Goal: Navigation & Orientation: Find specific page/section

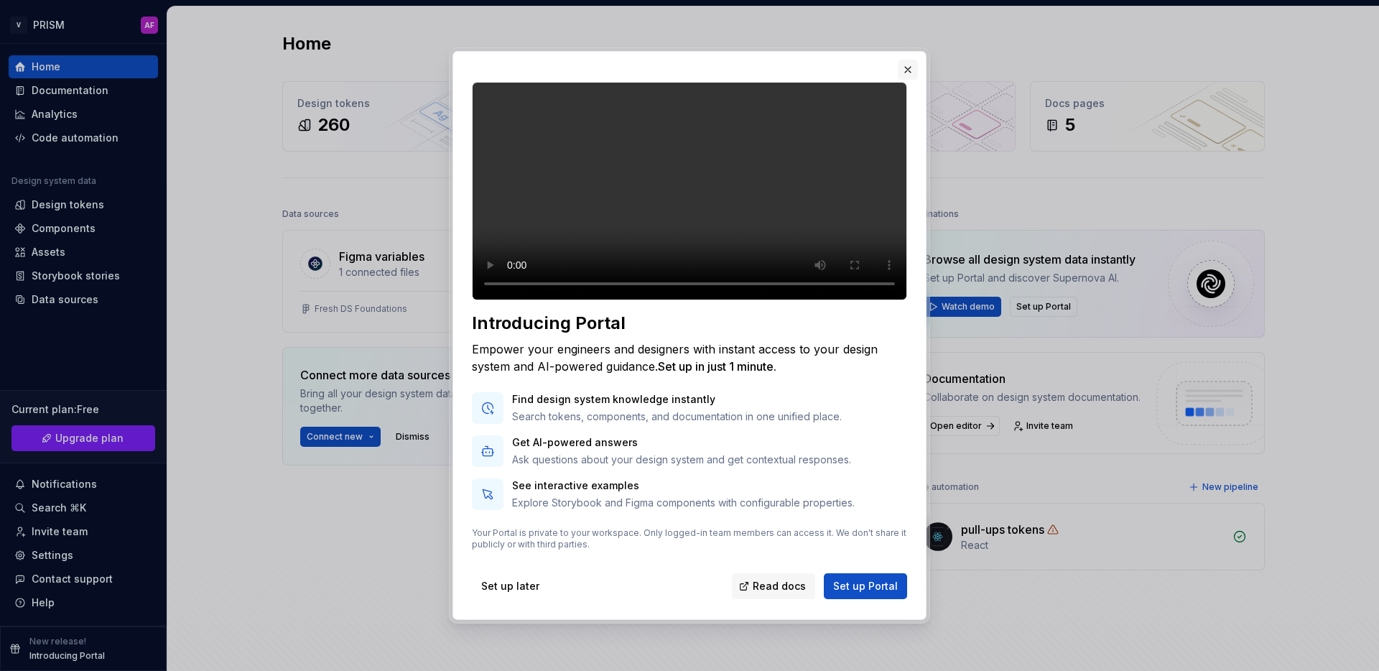
click at [908, 60] on button "button" at bounding box center [908, 70] width 20 height 20
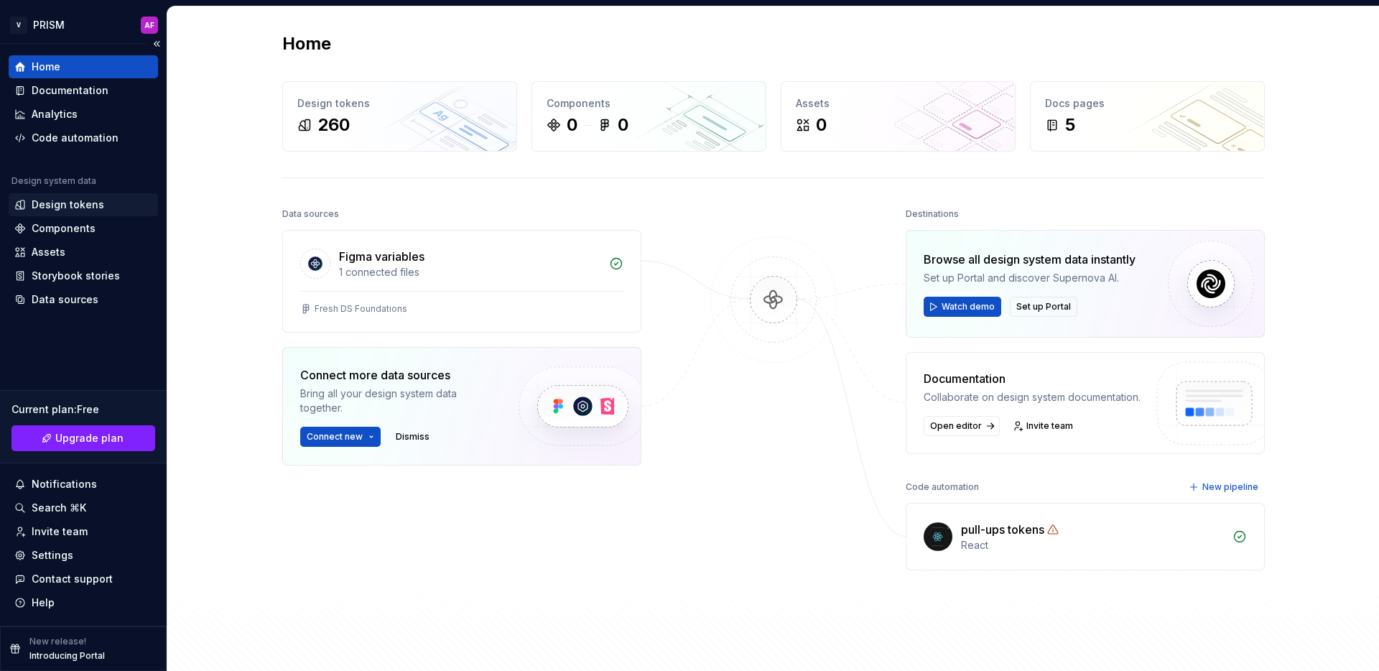
click at [86, 203] on div "Design tokens" at bounding box center [68, 204] width 73 height 14
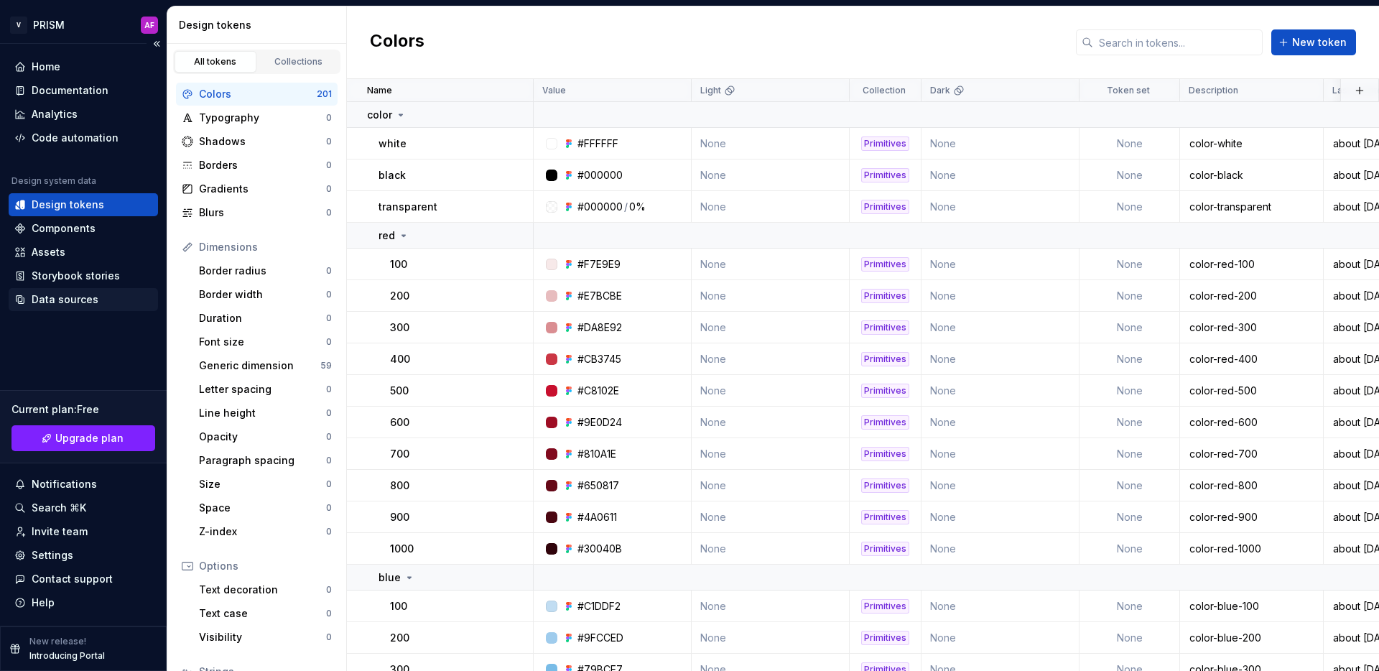
click at [80, 293] on div "Data sources" at bounding box center [65, 299] width 67 height 14
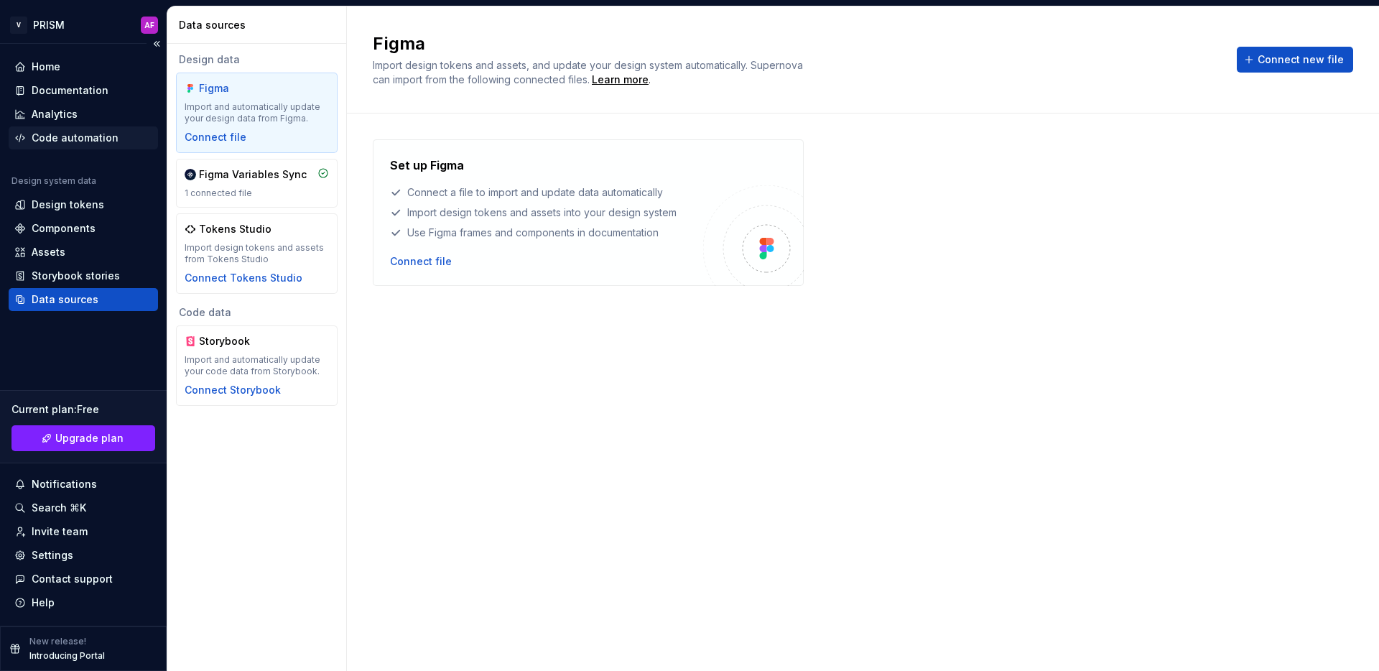
click at [106, 141] on div "Code automation" at bounding box center [75, 138] width 87 height 14
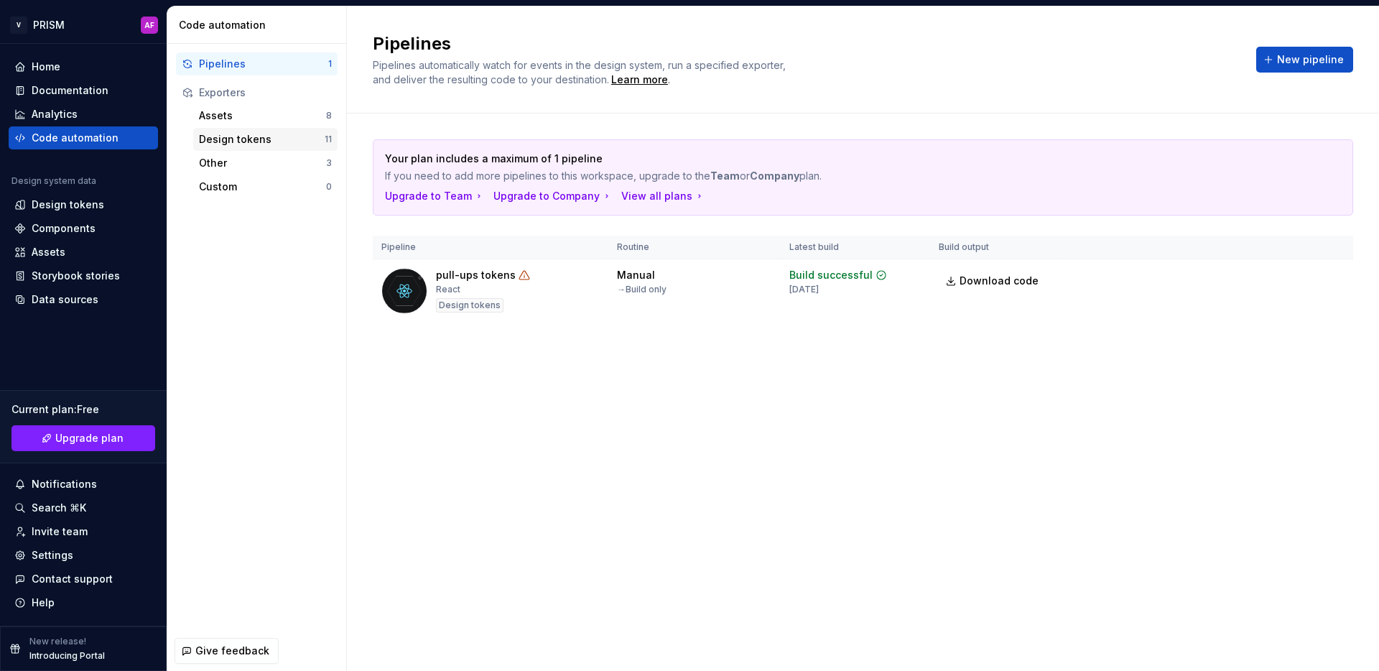
click at [244, 137] on div "Design tokens" at bounding box center [262, 139] width 126 height 14
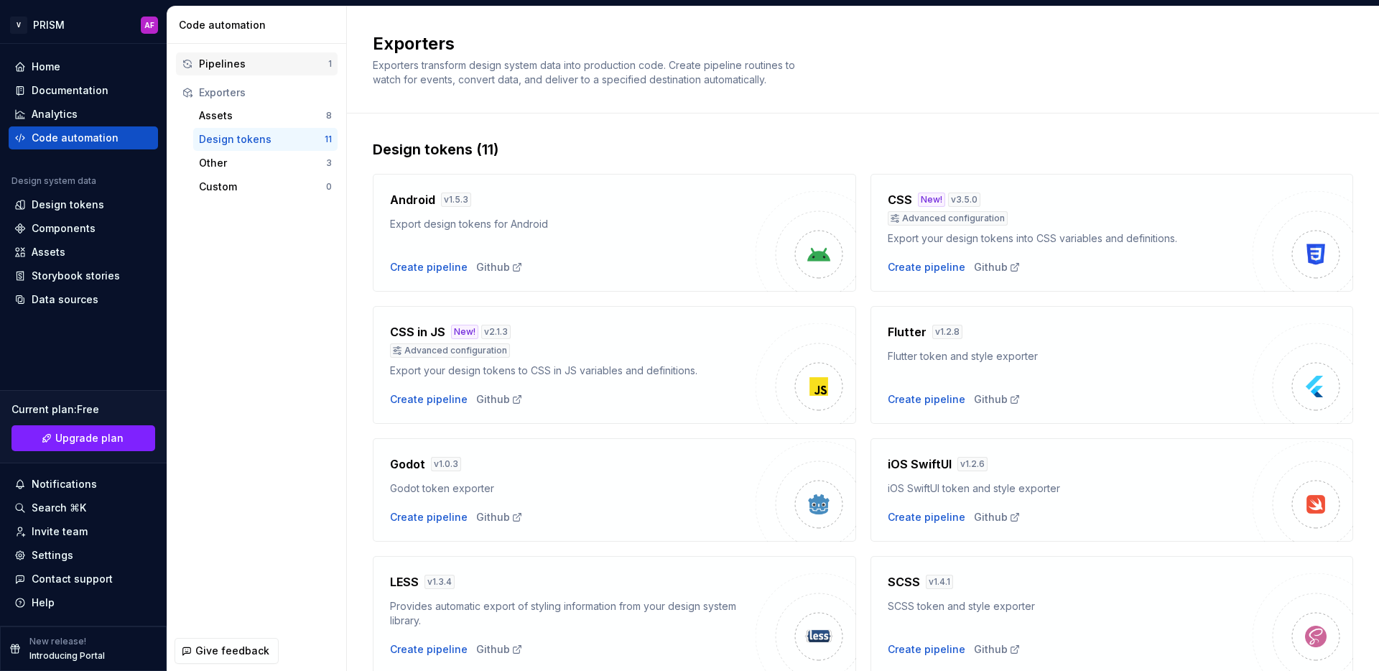
click at [266, 62] on div "Pipelines" at bounding box center [263, 64] width 129 height 14
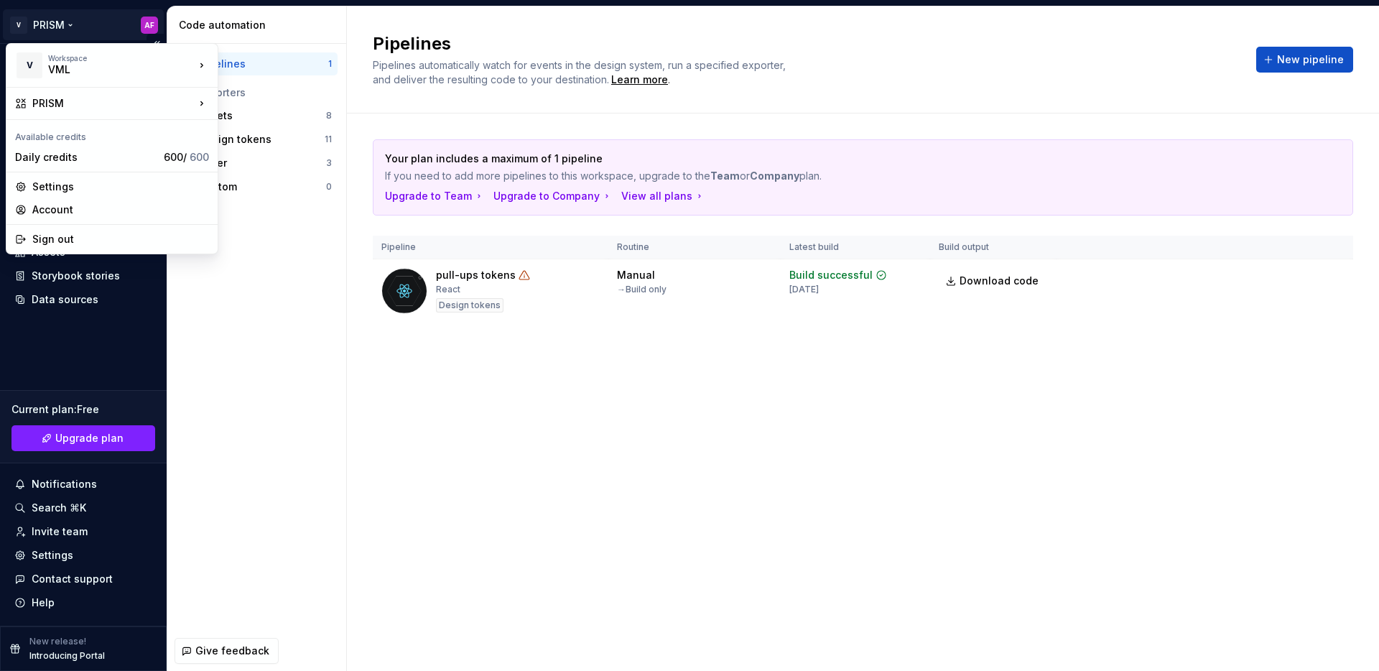
click at [78, 27] on html "V PRISM AF Home Documentation Analytics Code automation Design system data Desi…" at bounding box center [689, 335] width 1379 height 671
click at [253, 113] on div "Wendy's" at bounding box center [287, 110] width 93 height 14
